Goal: Find specific page/section: Find specific page/section

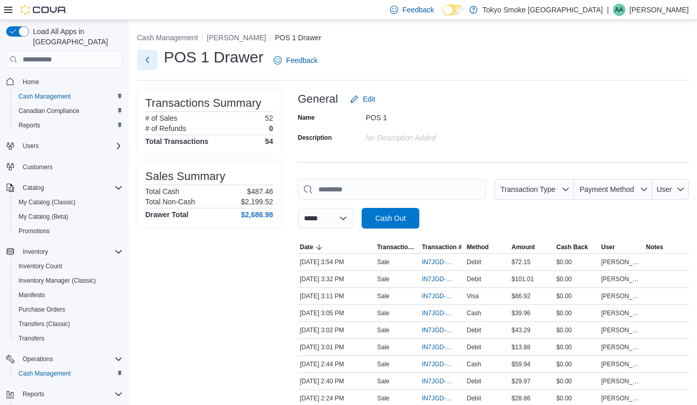
click at [149, 62] on button "Next" at bounding box center [147, 59] width 21 height 21
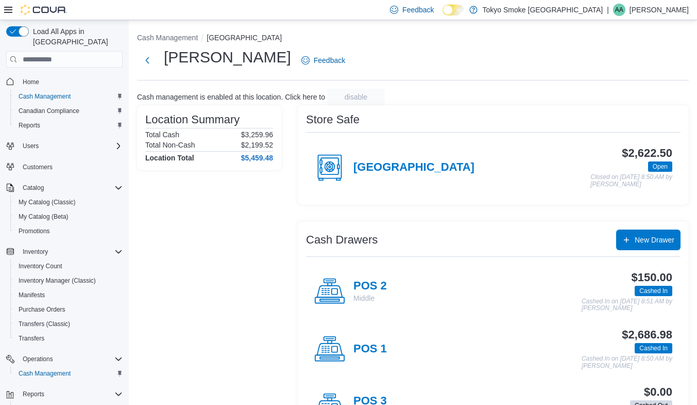
scroll to position [47, 0]
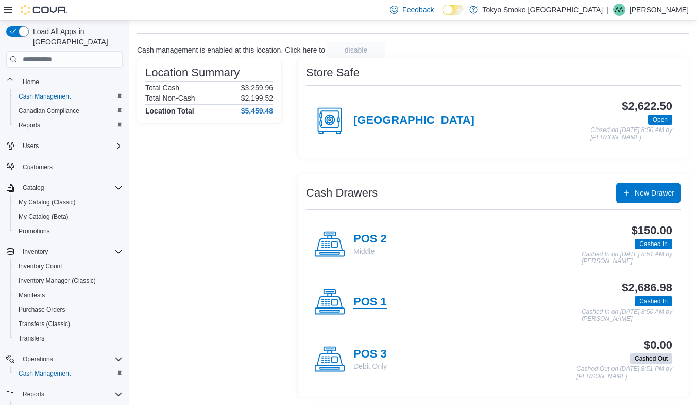
click at [364, 303] on h4 "POS 1" at bounding box center [371, 301] width 34 height 13
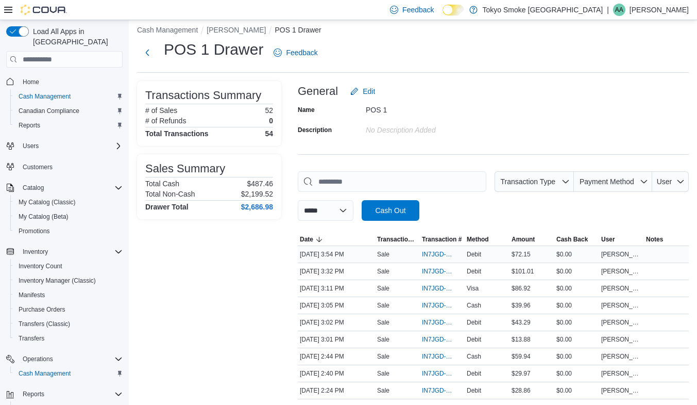
scroll to position [19, 0]
